Goal: Information Seeking & Learning: Find specific fact

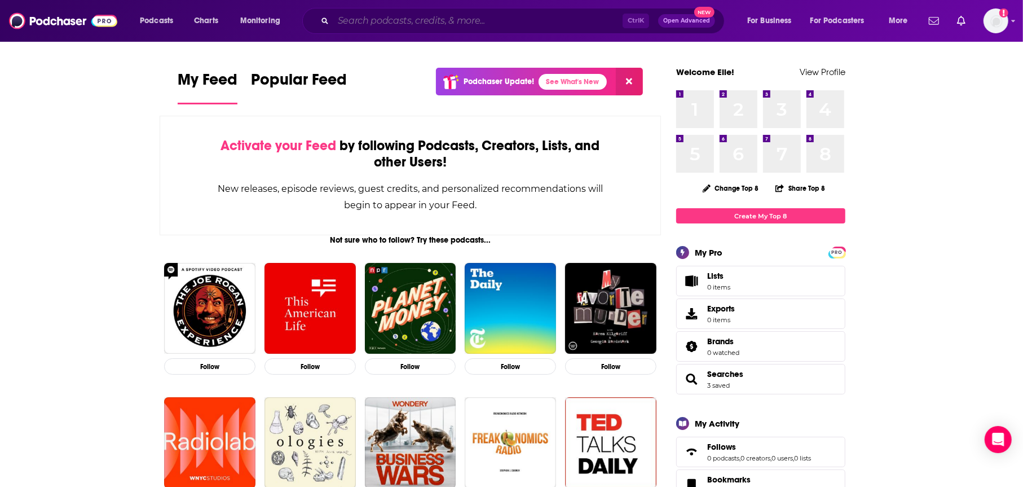
click at [420, 23] on input "Search podcasts, credits, & more..." at bounding box center [477, 21] width 289 height 18
paste input "HydrogenNowCast"
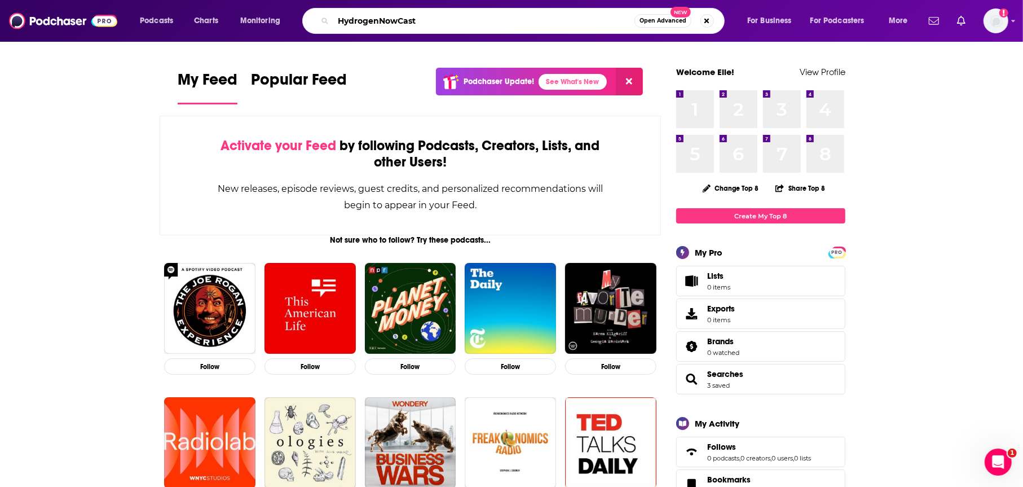
type input "HydrogenNowCast"
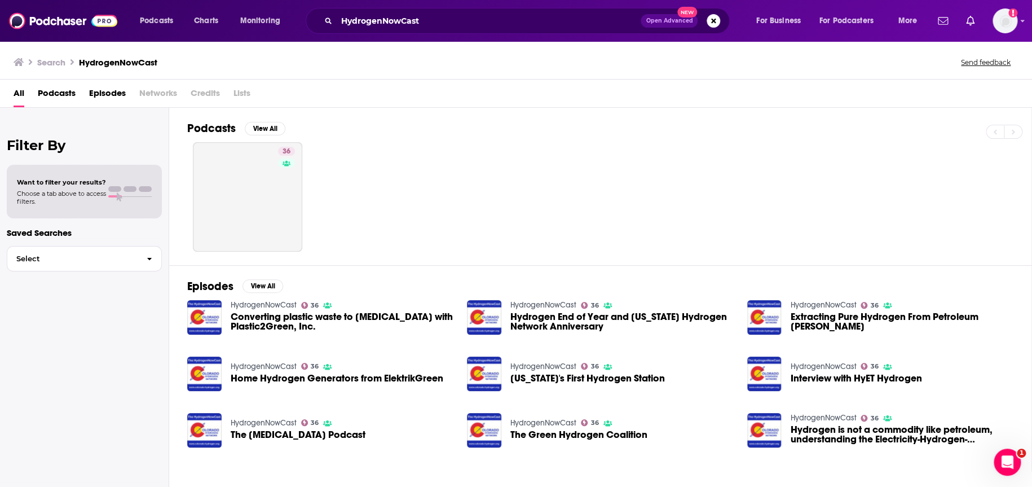
click at [74, 90] on span "Podcasts" at bounding box center [57, 95] width 38 height 23
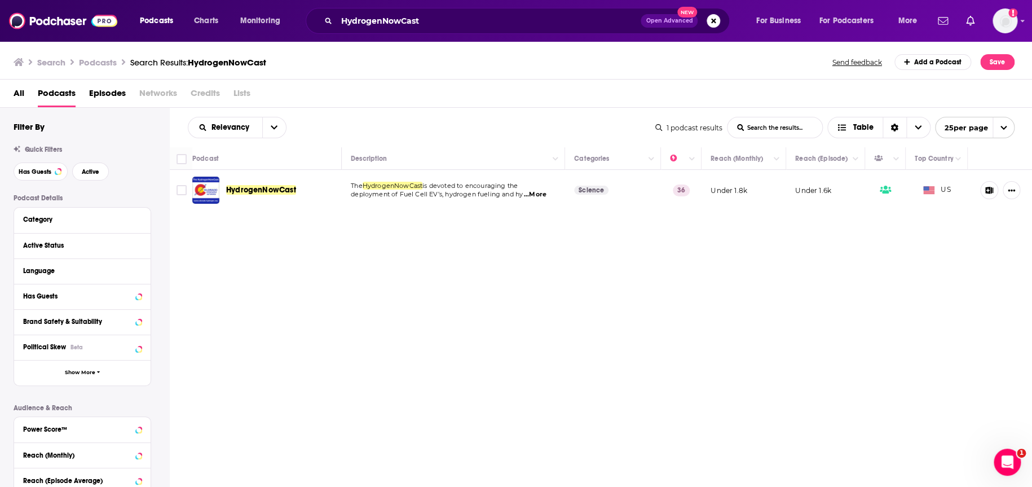
click at [263, 191] on div "Podcasts Charts Monitoring HydrogenNowCast Open Advanced New For Business For P…" at bounding box center [516, 243] width 1032 height 487
click at [277, 192] on span "HydrogenNowCast" at bounding box center [261, 190] width 70 height 10
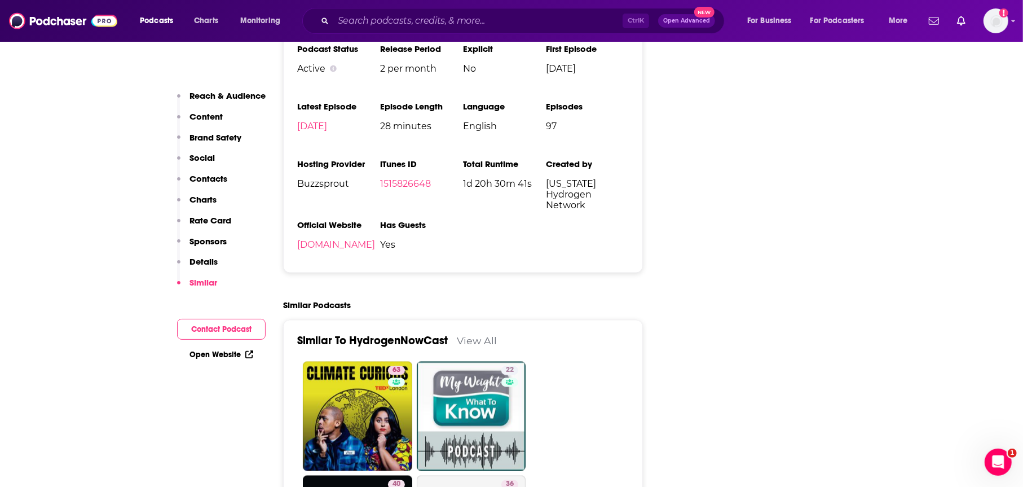
scroll to position [1523, 0]
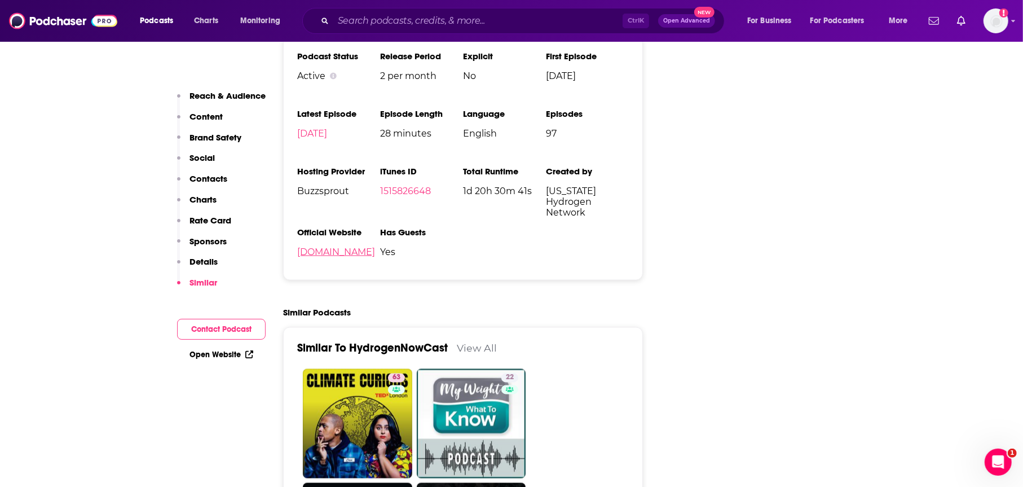
click at [362, 257] on link "[DOMAIN_NAME]" at bounding box center [336, 251] width 78 height 11
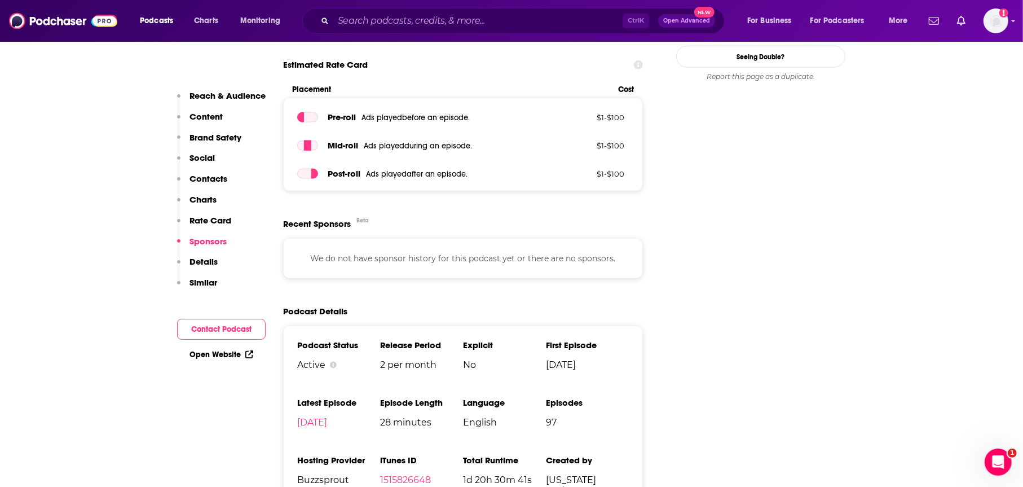
scroll to position [1297, 0]
